Goal: Find specific page/section: Find specific page/section

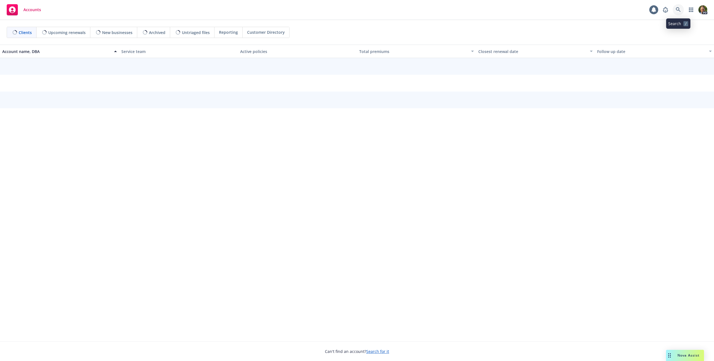
click at [680, 9] on icon at bounding box center [678, 9] width 5 height 5
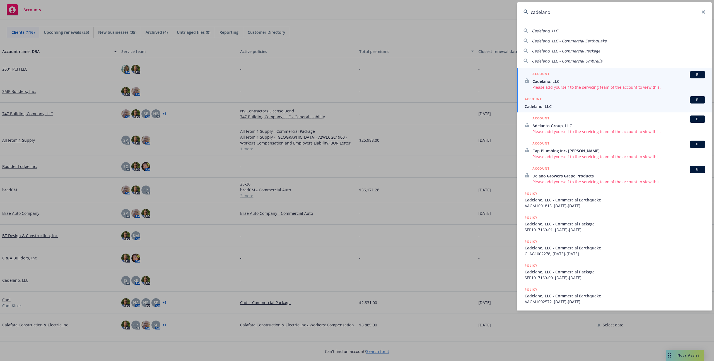
type input "cadelano"
click at [542, 105] on span "Cadelano, LLC" at bounding box center [615, 107] width 181 height 6
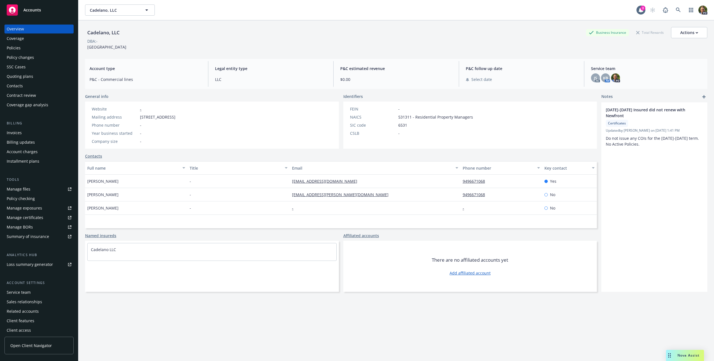
click at [22, 51] on div "Policies" at bounding box center [39, 48] width 65 height 9
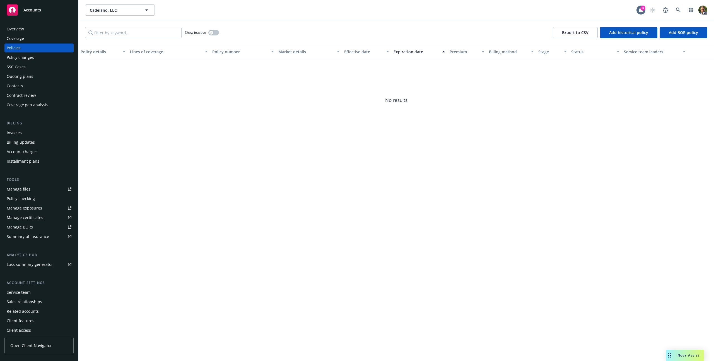
click at [218, 35] on div "Show inactive" at bounding box center [202, 32] width 34 height 11
click at [216, 33] on button "button" at bounding box center [213, 33] width 11 height 6
